Goal: Check status: Check status

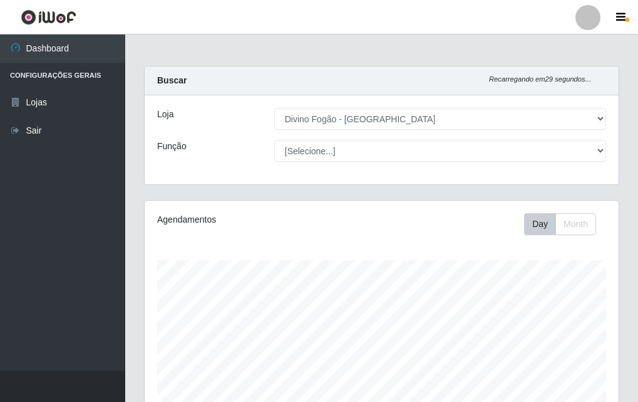
select select "499"
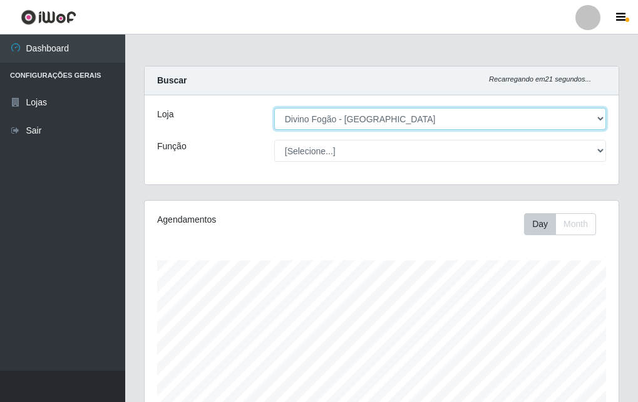
click at [530, 127] on select "[Selecione...] Divino Fogão - [GEOGRAPHIC_DATA]" at bounding box center [440, 119] width 332 height 22
click at [274, 108] on select "[Selecione...] Divino Fogão - [GEOGRAPHIC_DATA]" at bounding box center [440, 119] width 332 height 22
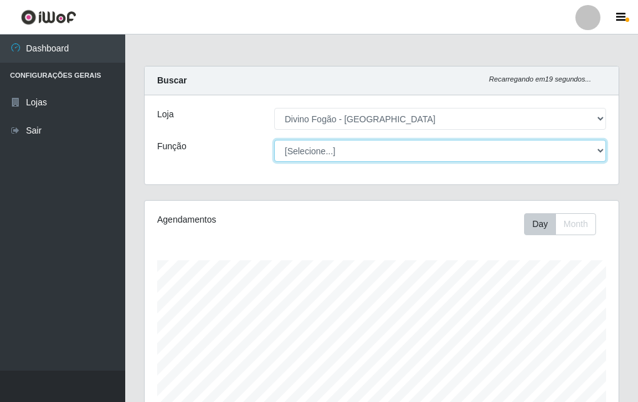
click at [600, 158] on select "[Selecione...] ASG ASG + ASG ++ Auxiliar de Cozinha Auxiliar de Cozinha + Auxil…" at bounding box center [440, 151] width 332 height 22
click at [502, 152] on select "[Selecione...] ASG ASG + ASG ++ Auxiliar de Cozinha Auxiliar de Cozinha + Auxil…" at bounding box center [440, 151] width 332 height 22
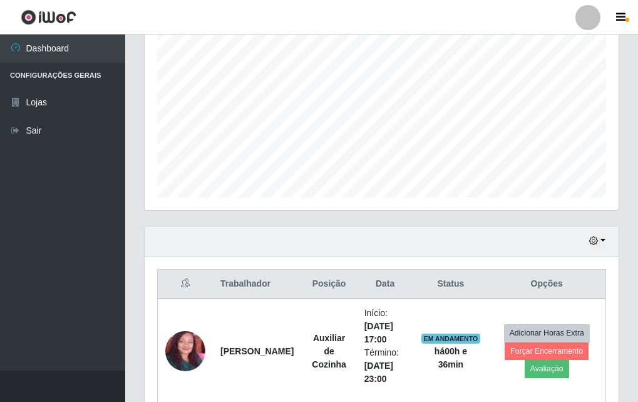
scroll to position [261, 0]
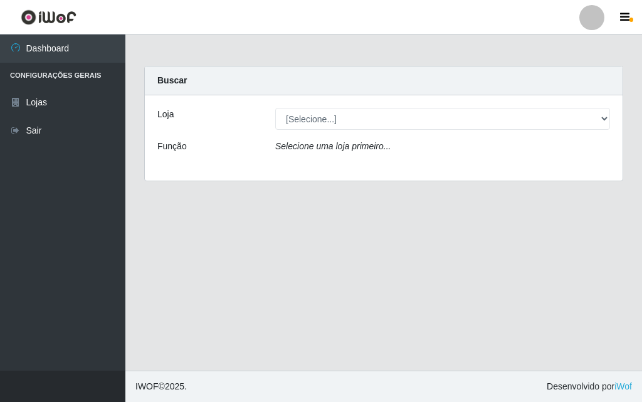
click at [377, 142] on icon "Selecione uma loja primeiro..." at bounding box center [332, 146] width 115 height 10
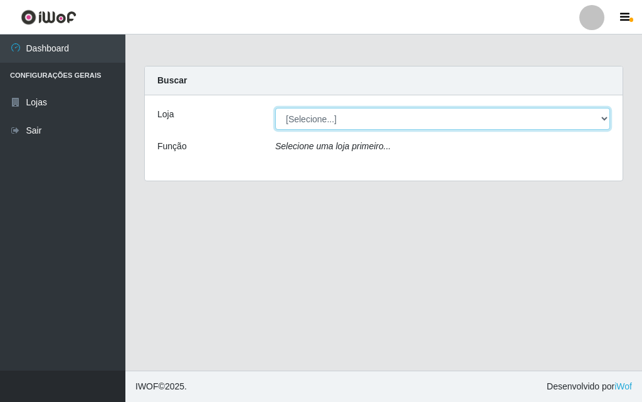
click at [411, 125] on select "[Selecione...] Divino Fogão - [GEOGRAPHIC_DATA]" at bounding box center [442, 119] width 335 height 22
select select "499"
click at [275, 108] on select "[Selecione...] Divino Fogão - [GEOGRAPHIC_DATA]" at bounding box center [442, 119] width 335 height 22
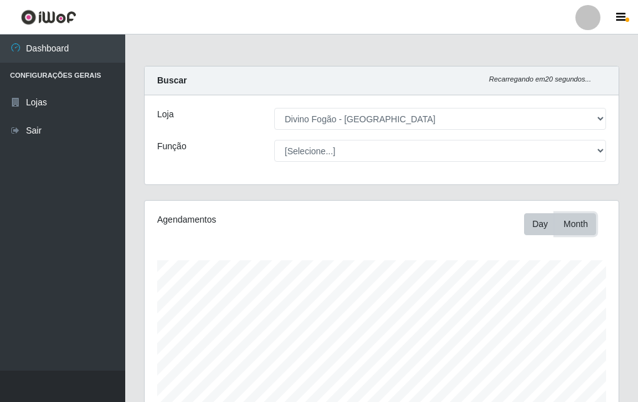
click at [571, 227] on button "Month" at bounding box center [576, 224] width 41 height 22
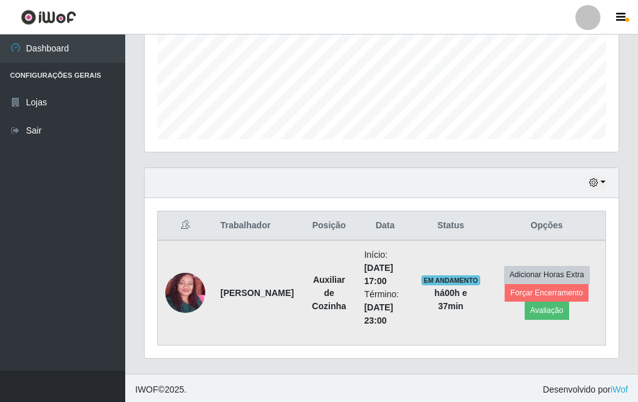
scroll to position [311, 0]
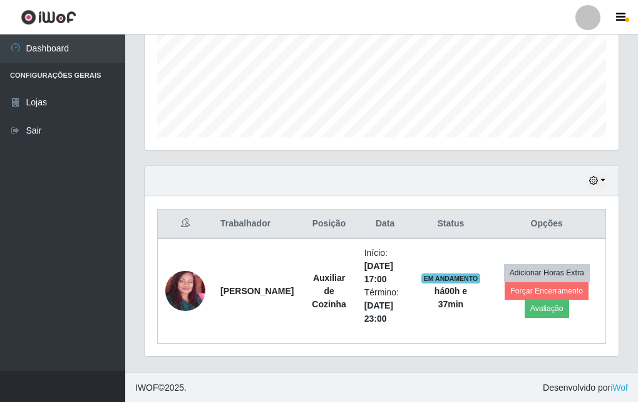
click at [376, 231] on th "Data" at bounding box center [385, 223] width 57 height 29
click at [375, 229] on th "Data" at bounding box center [385, 223] width 57 height 29
click at [602, 179] on button "button" at bounding box center [598, 181] width 18 height 14
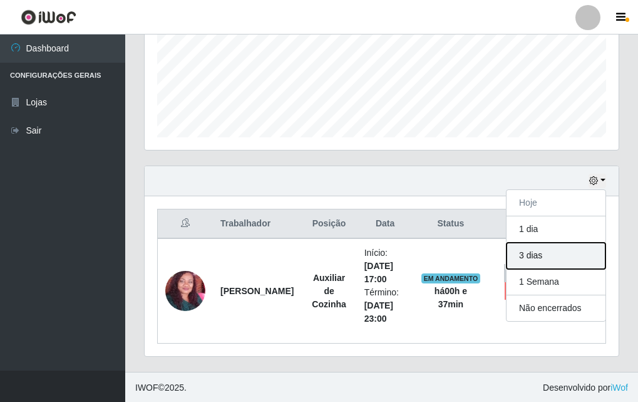
click at [534, 260] on button "3 dias" at bounding box center [556, 255] width 99 height 26
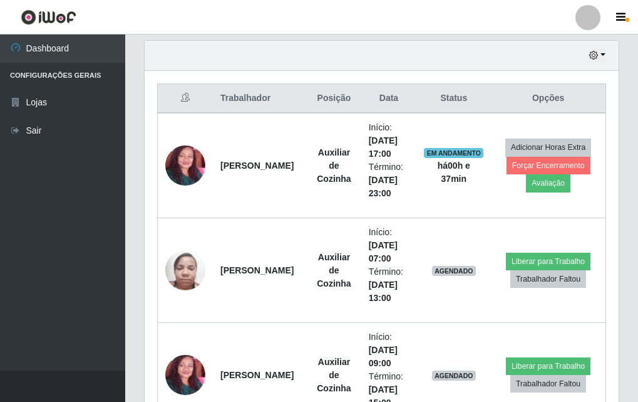
scroll to position [430, 0]
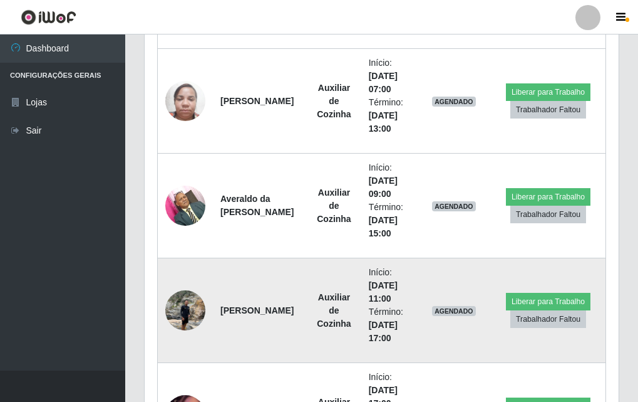
scroll to position [1568, 0]
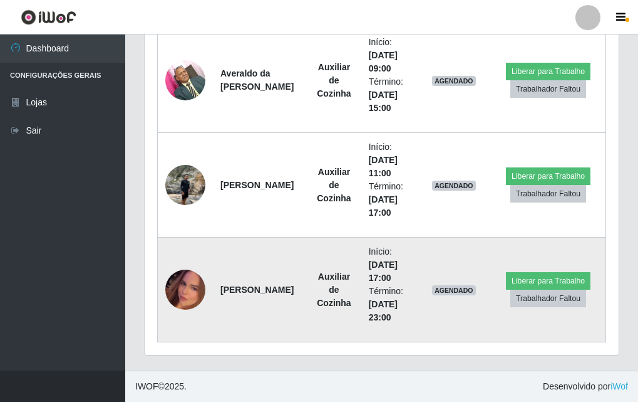
click at [195, 288] on img at bounding box center [185, 289] width 40 height 71
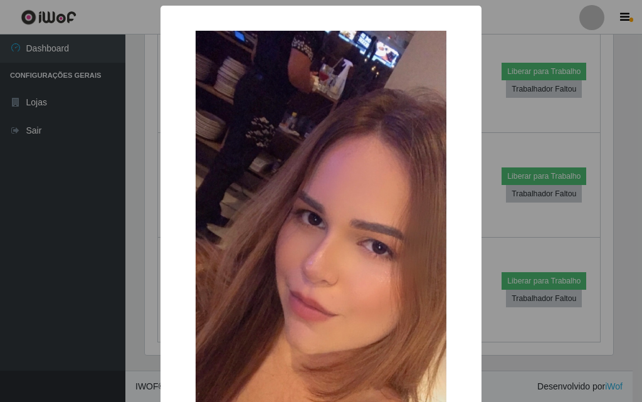
click at [489, 162] on div "× OK Cancel" at bounding box center [321, 201] width 642 height 402
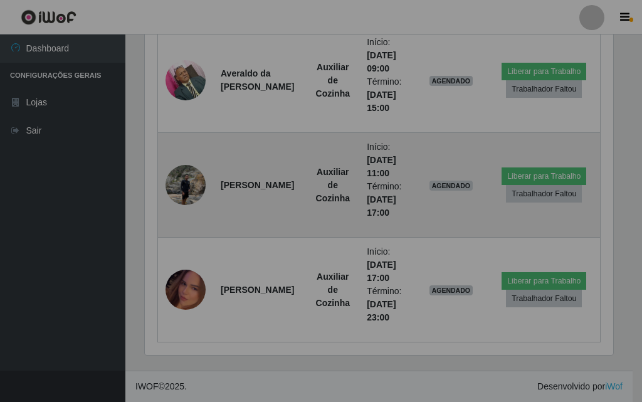
scroll to position [260, 474]
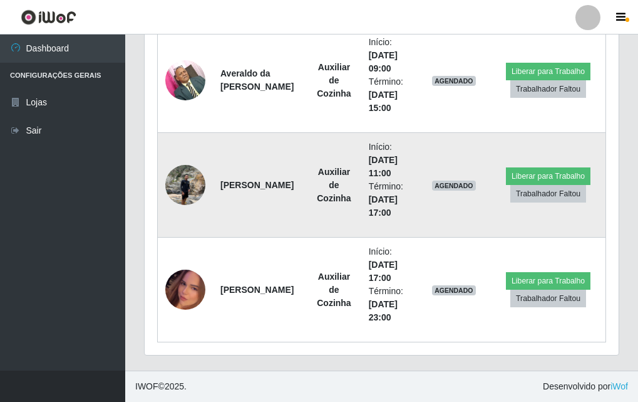
click at [196, 185] on img at bounding box center [185, 184] width 40 height 53
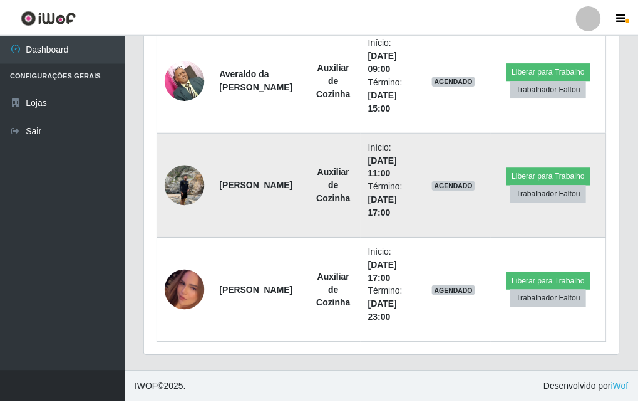
scroll to position [260, 468]
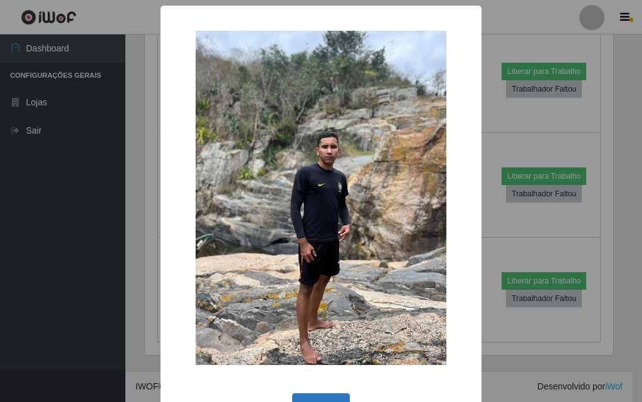
click at [292, 397] on button "OK" at bounding box center [321, 407] width 58 height 29
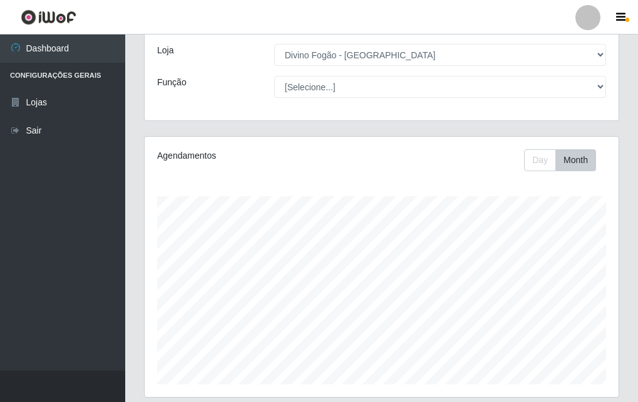
scroll to position [0, 0]
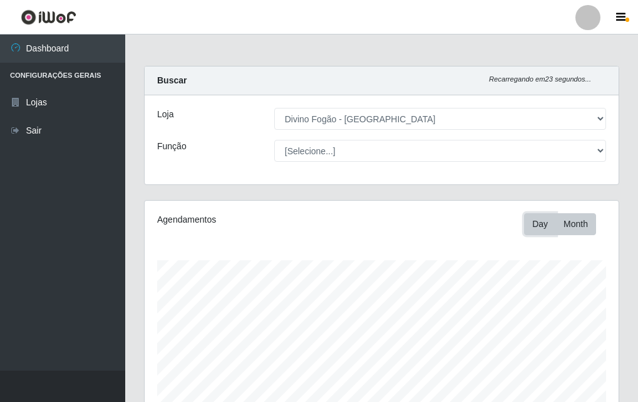
click at [526, 216] on button "Day" at bounding box center [540, 224] width 32 height 22
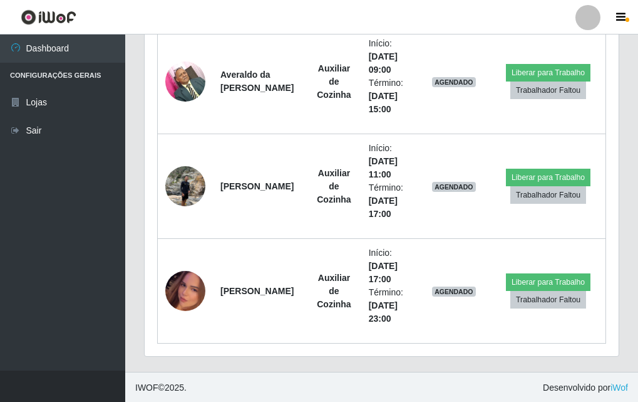
scroll to position [1568, 0]
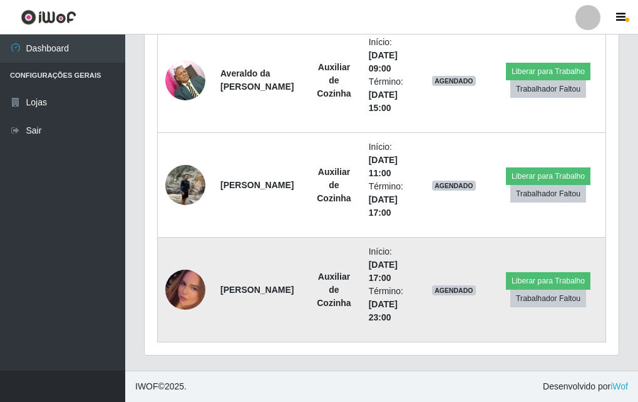
click at [200, 286] on img at bounding box center [185, 289] width 40 height 71
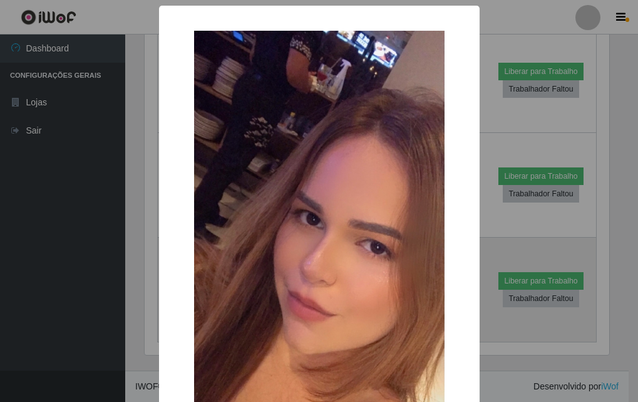
scroll to position [260, 468]
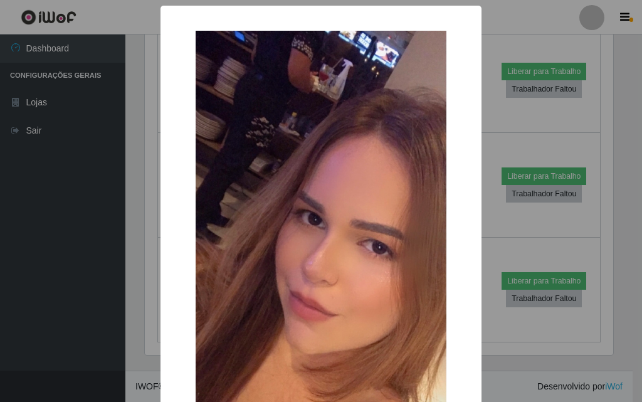
click at [491, 212] on div "× OK Cancel" at bounding box center [321, 201] width 642 height 402
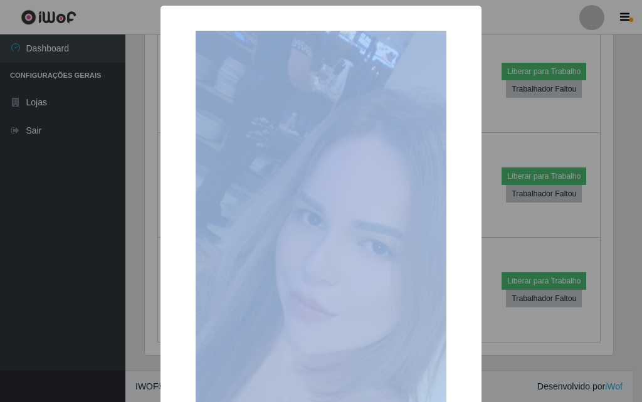
click at [491, 212] on div "× OK Cancel" at bounding box center [321, 201] width 642 height 402
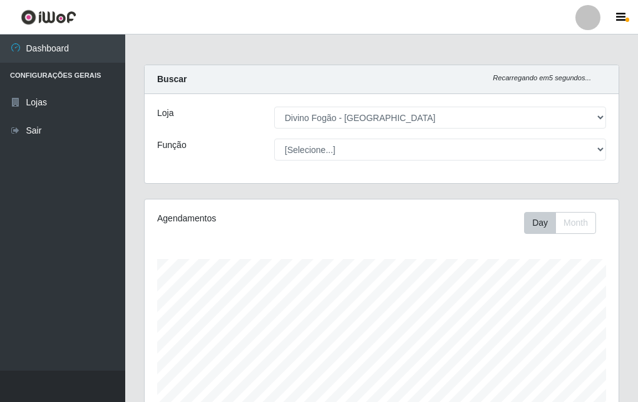
scroll to position [0, 0]
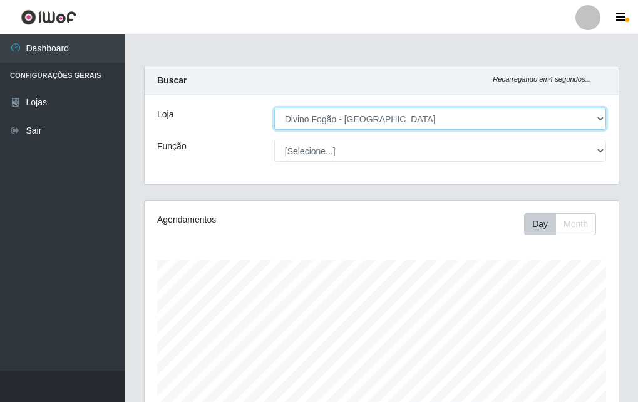
click at [459, 122] on select "[Selecione...] Divino Fogão - [GEOGRAPHIC_DATA]" at bounding box center [440, 119] width 332 height 22
click at [453, 126] on select "[Selecione...] Divino Fogão - [GEOGRAPHIC_DATA]" at bounding box center [440, 119] width 332 height 22
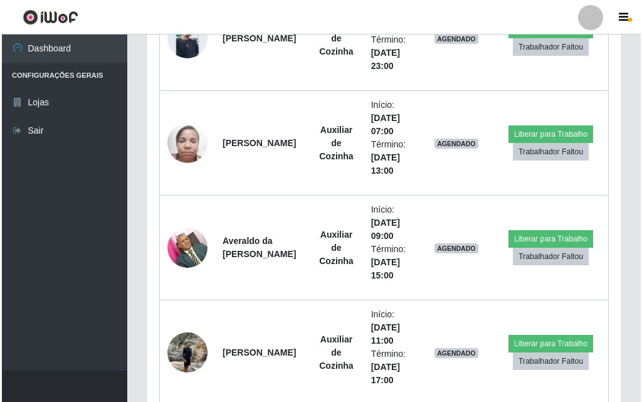
scroll to position [1463, 0]
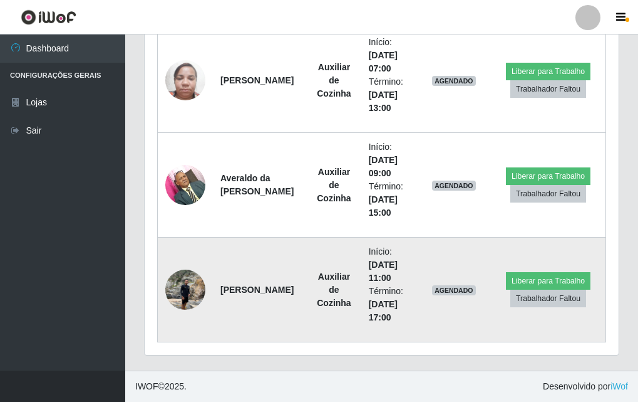
click at [185, 283] on img at bounding box center [185, 289] width 40 height 53
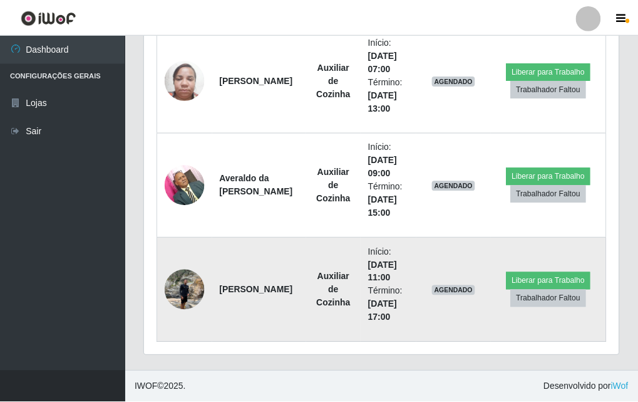
scroll to position [260, 474]
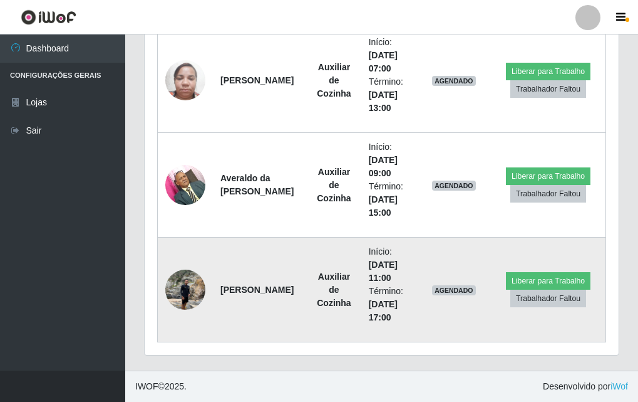
click at [184, 283] on img at bounding box center [185, 289] width 40 height 53
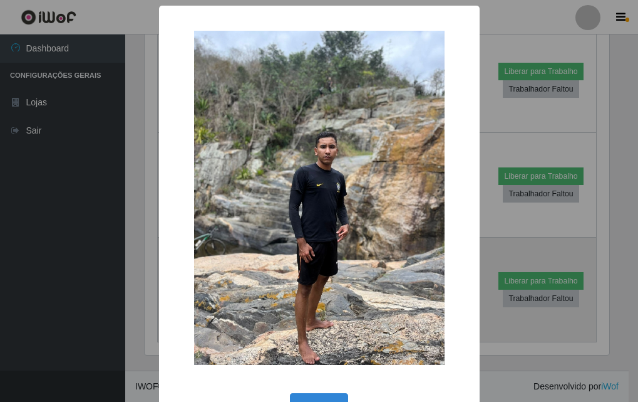
scroll to position [260, 468]
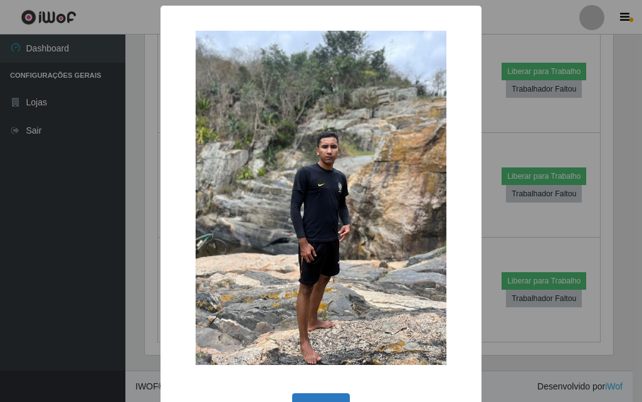
click at [297, 397] on button "OK" at bounding box center [321, 407] width 58 height 29
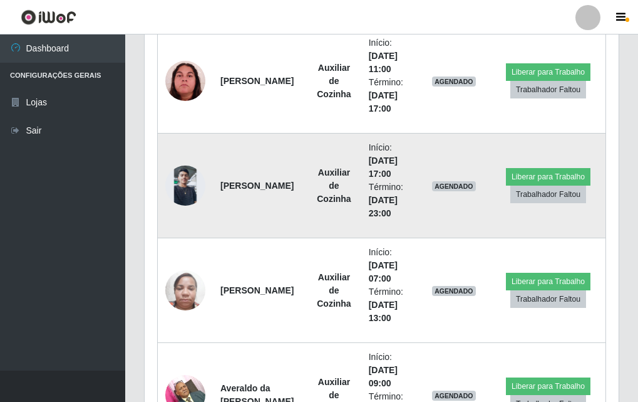
scroll to position [1316, 0]
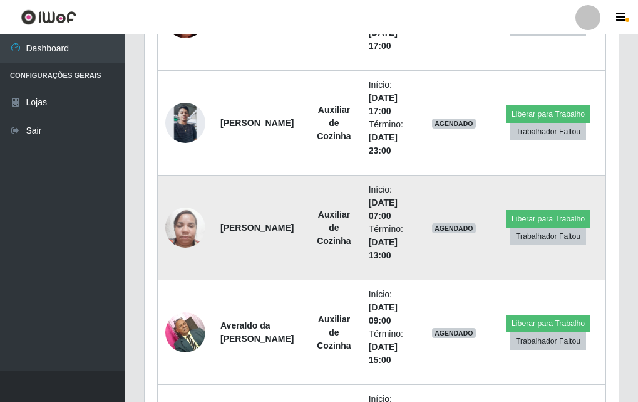
click at [177, 228] on img at bounding box center [185, 226] width 40 height 53
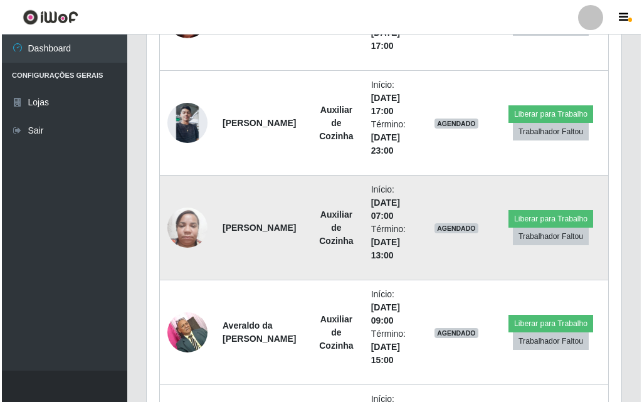
scroll to position [260, 468]
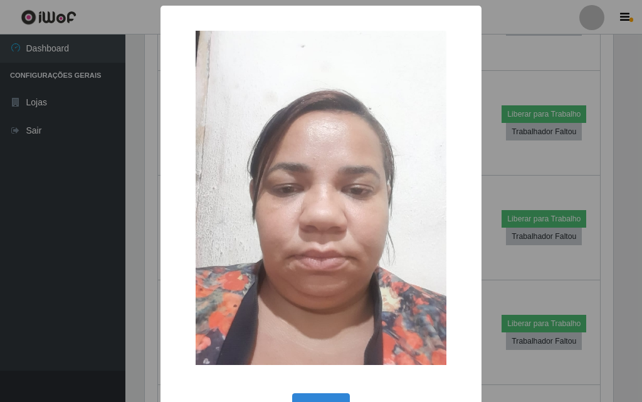
click at [316, 391] on div "OK Cancel" at bounding box center [321, 408] width 296 height 36
click at [316, 392] on div "OK Cancel" at bounding box center [321, 408] width 296 height 36
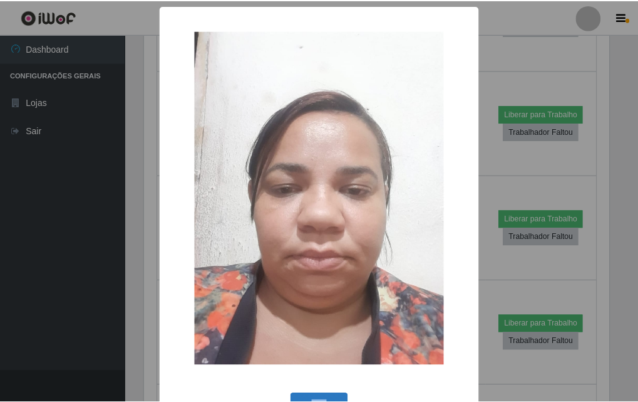
scroll to position [3, 0]
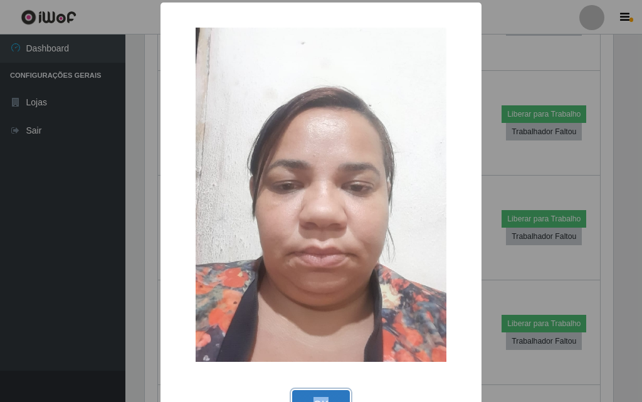
click at [333, 394] on button "OK" at bounding box center [321, 404] width 58 height 29
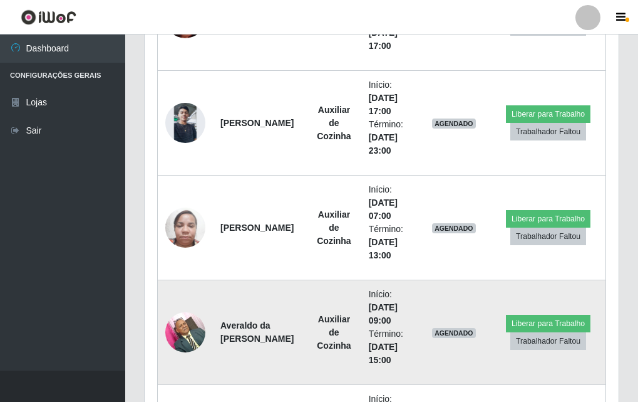
scroll to position [1378, 0]
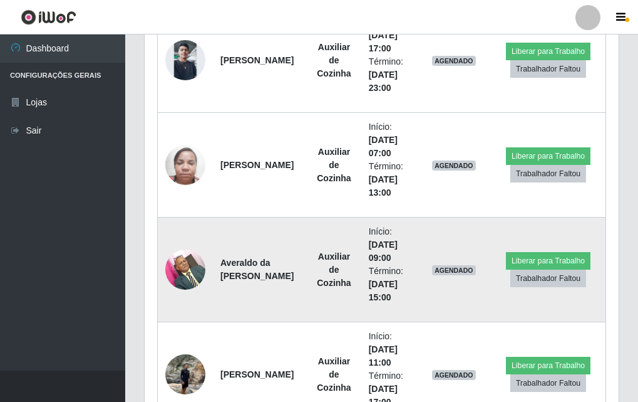
click at [175, 266] on img at bounding box center [185, 268] width 40 height 53
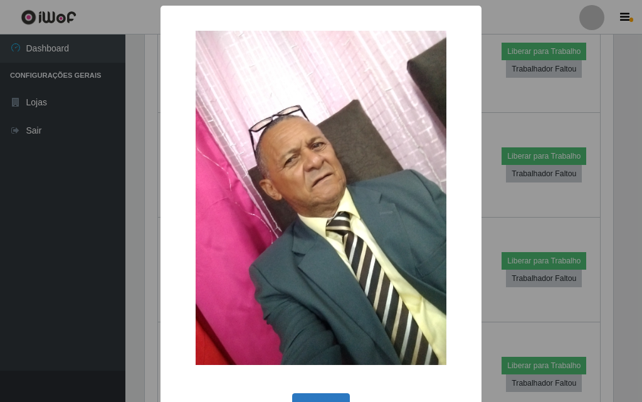
click at [292, 395] on button "OK" at bounding box center [321, 407] width 58 height 29
click at [290, 395] on div "× OK Cancel" at bounding box center [321, 201] width 642 height 402
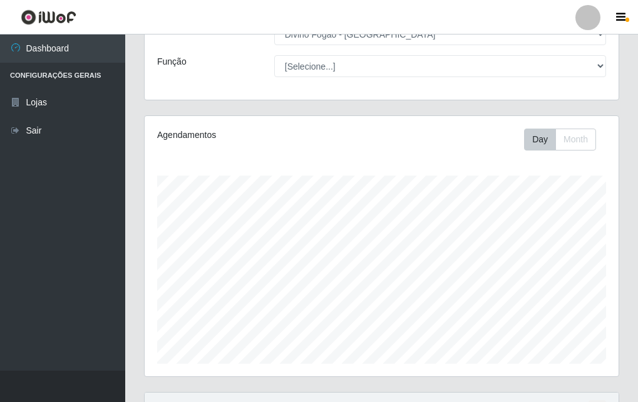
scroll to position [0, 0]
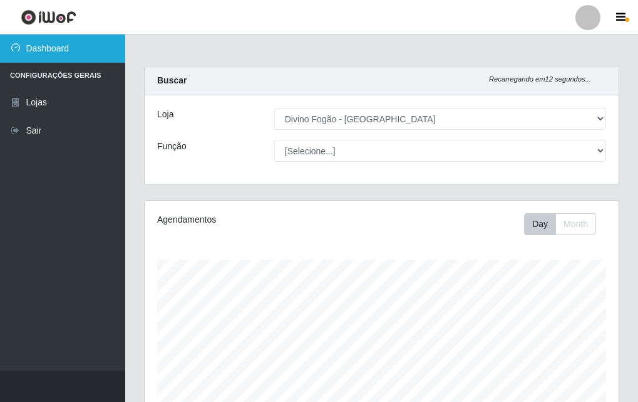
click at [113, 44] on link "Dashboard" at bounding box center [62, 48] width 125 height 28
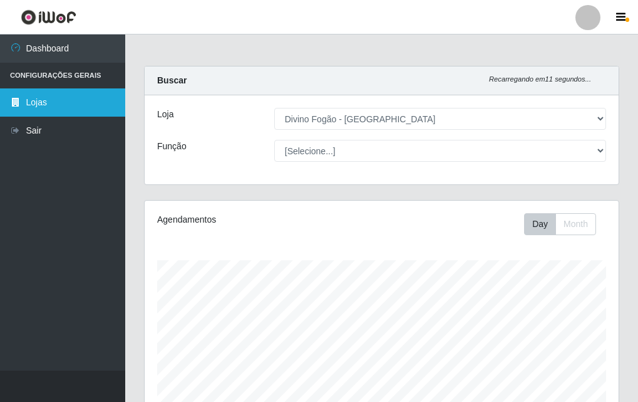
click at [83, 105] on link "Lojas" at bounding box center [62, 102] width 125 height 28
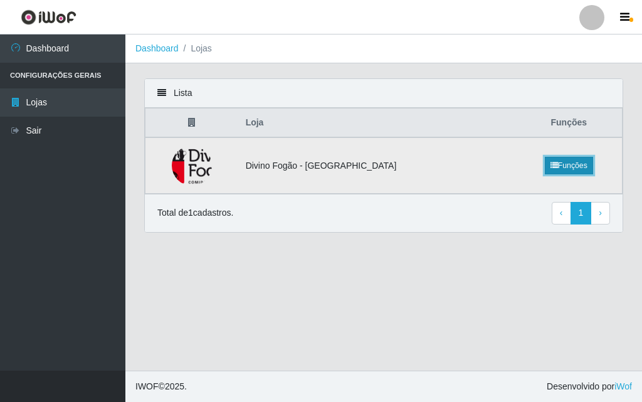
click at [575, 167] on link "Funções" at bounding box center [568, 166] width 48 height 18
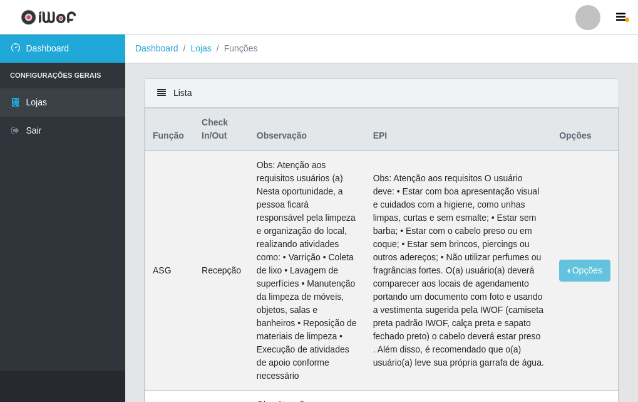
click at [104, 49] on link "Dashboard" at bounding box center [62, 48] width 125 height 28
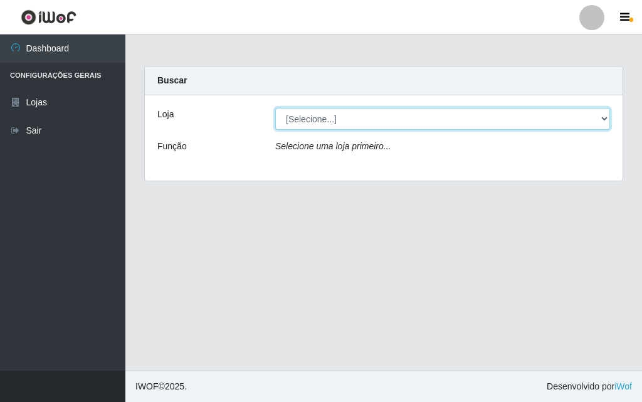
click at [348, 120] on select "[Selecione...] Divino Fogão - [GEOGRAPHIC_DATA]" at bounding box center [442, 119] width 335 height 22
select select "499"
click at [275, 108] on select "[Selecione...] Divino Fogão - [GEOGRAPHIC_DATA]" at bounding box center [442, 119] width 335 height 22
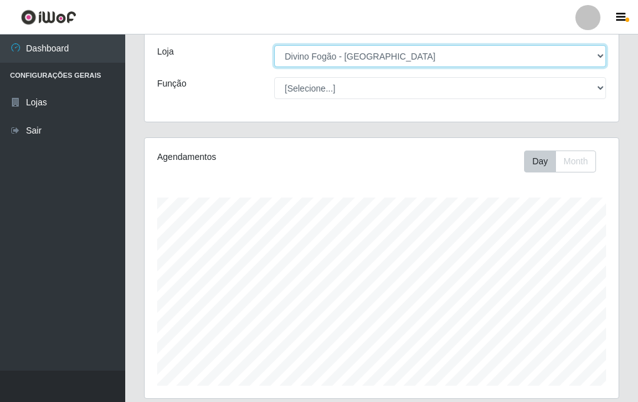
scroll to position [260, 474]
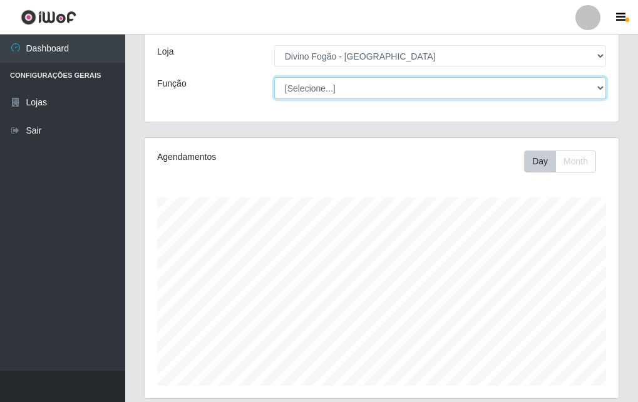
click at [372, 80] on select "[Selecione...] ASG ASG + ASG ++ Auxiliar de Cozinha Auxiliar de Cozinha + Auxil…" at bounding box center [440, 88] width 332 height 22
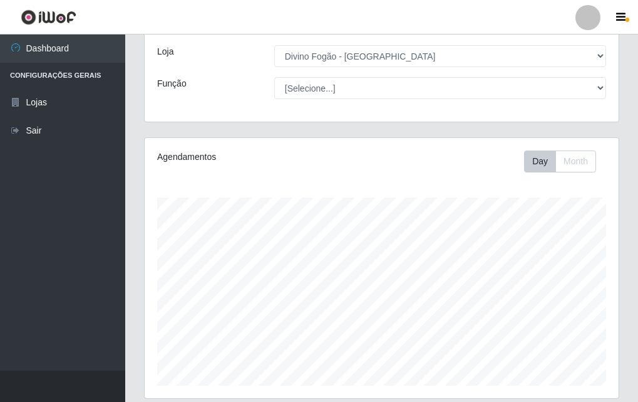
click at [239, 133] on div "Carregando... Buscar Recarregando em 27 segundos... Loja [Selecione...] Divino …" at bounding box center [382, 70] width 494 height 134
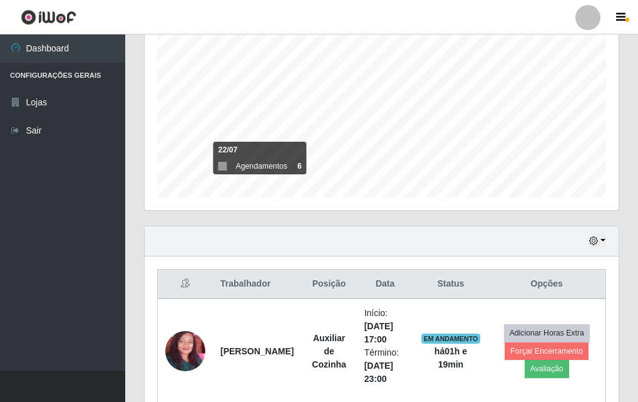
scroll to position [312, 0]
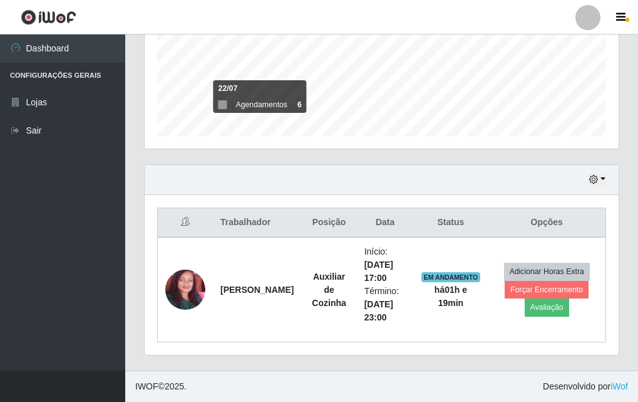
click at [225, 217] on th "Trabalhador" at bounding box center [257, 222] width 88 height 29
click at [179, 219] on th at bounding box center [186, 222] width 56 height 29
click at [604, 175] on button "button" at bounding box center [598, 179] width 18 height 14
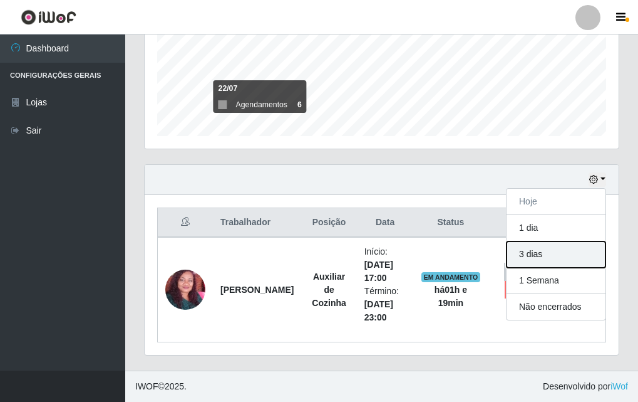
click at [518, 258] on button "3 dias" at bounding box center [556, 254] width 99 height 26
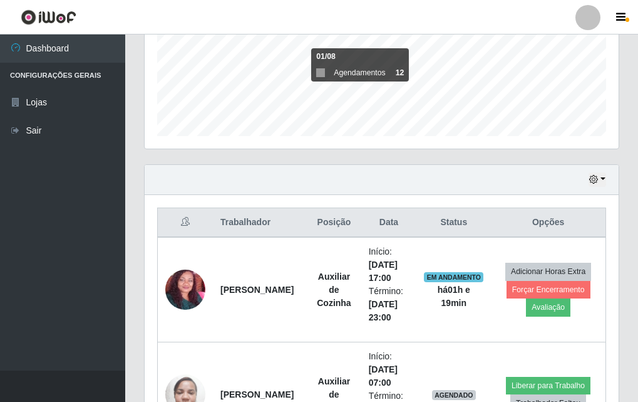
scroll to position [187, 0]
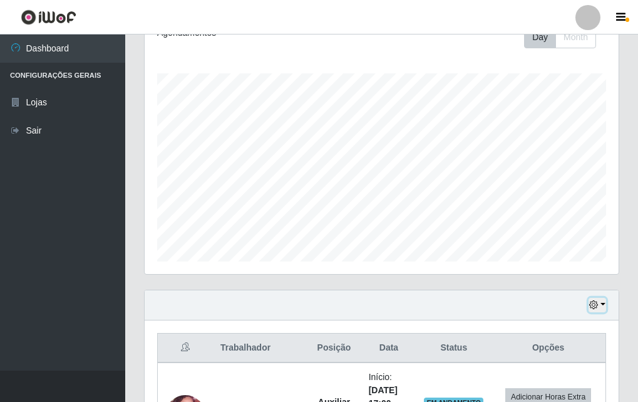
click at [594, 304] on icon "button" at bounding box center [594, 304] width 9 height 9
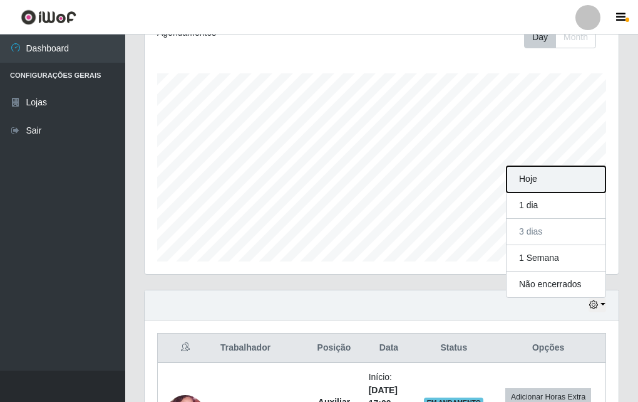
click at [568, 185] on button "Hoje" at bounding box center [556, 179] width 99 height 26
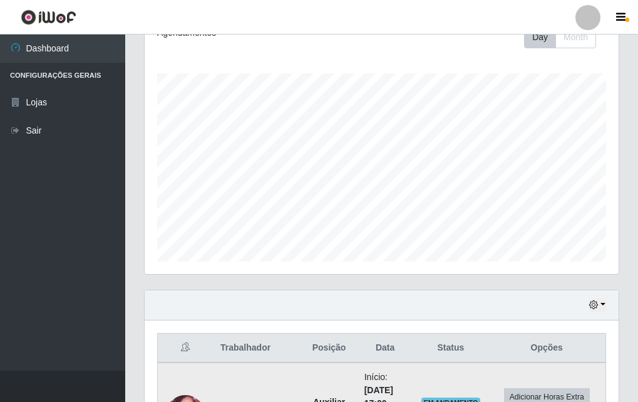
scroll to position [312, 0]
